Goal: Information Seeking & Learning: Learn about a topic

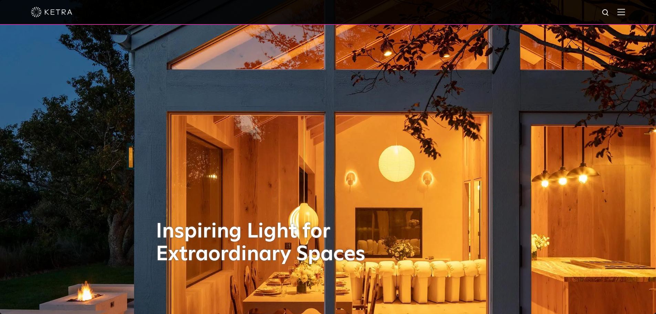
click at [625, 10] on img at bounding box center [621, 12] width 8 height 7
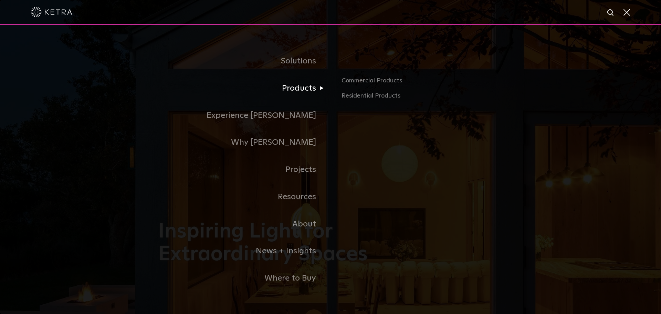
click at [300, 94] on link "Products" at bounding box center [244, 88] width 172 height 27
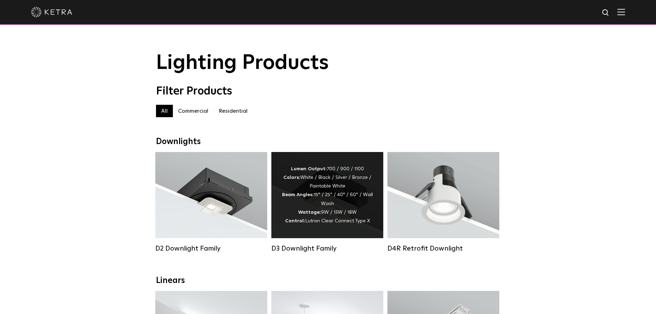
click at [288, 197] on strong "Beam Angles:" at bounding box center [298, 194] width 32 height 5
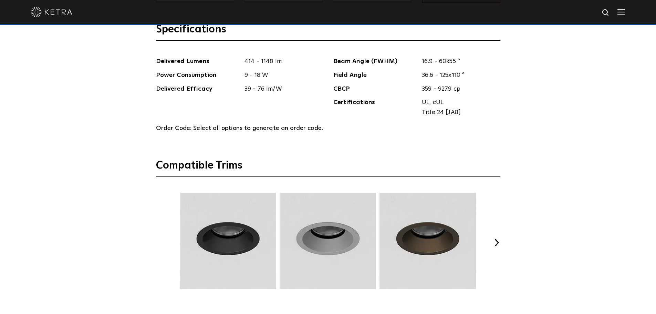
scroll to position [792, 0]
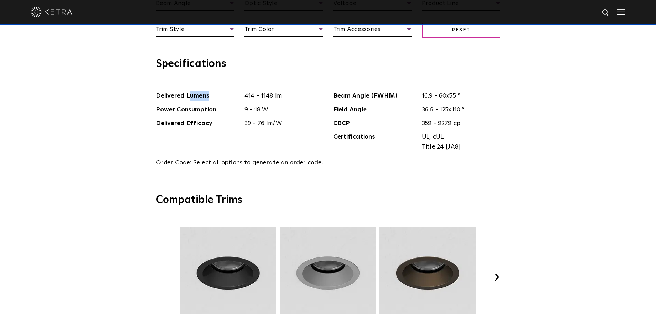
drag, startPoint x: 210, startPoint y: 98, endPoint x: 188, endPoint y: 100, distance: 22.2
click at [188, 100] on span "Delivered Lumens" at bounding box center [198, 96] width 84 height 10
drag, startPoint x: 276, startPoint y: 93, endPoint x: 123, endPoint y: 96, distance: 152.9
click at [123, 96] on div "Select Your Specs Options Fixture Type Fixture Type Adjustable Fixed Wall Wash …" at bounding box center [328, 204] width 656 height 701
drag, startPoint x: 287, startPoint y: 97, endPoint x: 130, endPoint y: 99, distance: 156.6
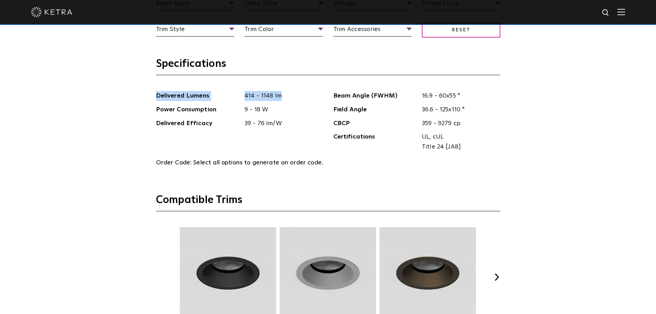
click at [130, 99] on div "Select Your Specs Options Fixture Type Fixture Type Adjustable Fixed Wall Wash …" at bounding box center [328, 204] width 656 height 701
drag, startPoint x: 275, startPoint y: 112, endPoint x: 135, endPoint y: 105, distance: 140.6
click at [135, 105] on div "Select Your Specs Options Fixture Type Fixture Type Adjustable Fixed Wall Wash …" at bounding box center [328, 204] width 656 height 701
drag, startPoint x: 292, startPoint y: 123, endPoint x: 135, endPoint y: 132, distance: 157.2
click at [135, 132] on div "Select Your Specs Options Fixture Type Fixture Type Adjustable Fixed Wall Wash …" at bounding box center [328, 204] width 656 height 701
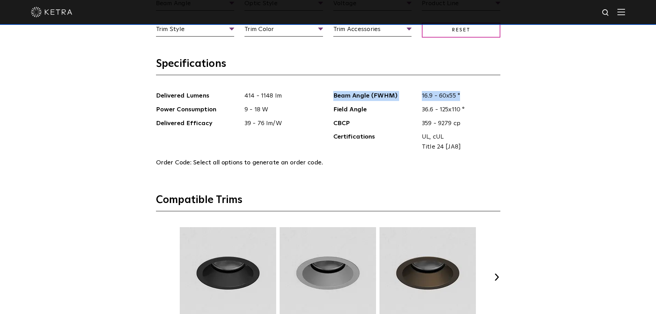
drag, startPoint x: 481, startPoint y: 98, endPoint x: 334, endPoint y: 91, distance: 146.5
click at [334, 91] on li "Beam Angle (FWHM) 16.9 - 60x55 °" at bounding box center [416, 96] width 167 height 10
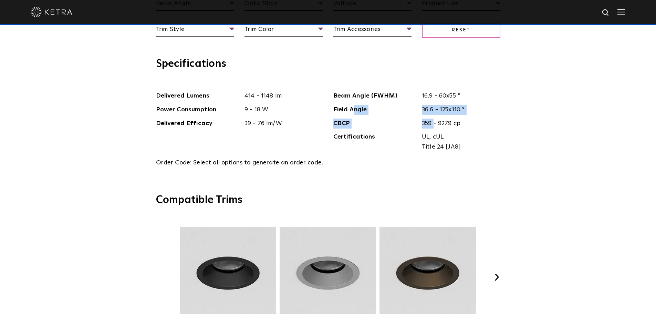
drag, startPoint x: 429, startPoint y: 117, endPoint x: 353, endPoint y: 115, distance: 76.1
click at [352, 114] on ul "Beam Angle (FWHM) 16.9 - 60x55 ° Field Angle 36.6 - 125x110 ° CBCP 359 - 9279 c…" at bounding box center [416, 123] width 177 height 65
drag, startPoint x: 480, startPoint y: 155, endPoint x: 422, endPoint y: 134, distance: 61.8
click at [422, 134] on ul "Beam Angle (FWHM) 16.9 - 60x55 ° Field Angle 36.6 - 125x110 ° CBCP 359 - 9279 c…" at bounding box center [416, 123] width 177 height 65
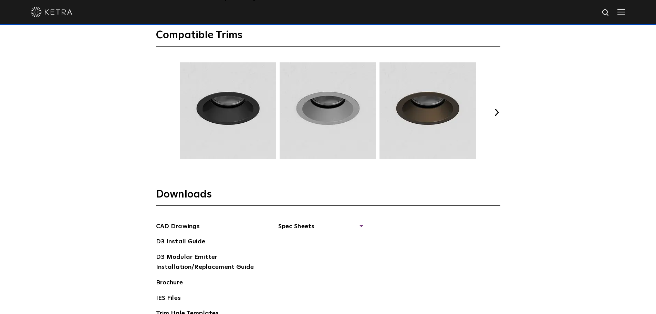
scroll to position [1102, 0]
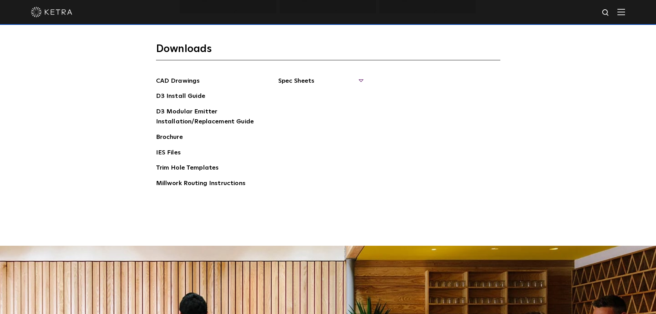
click at [295, 83] on span "Spec Sheets" at bounding box center [320, 83] width 84 height 15
